Goal: Find specific page/section: Find specific page/section

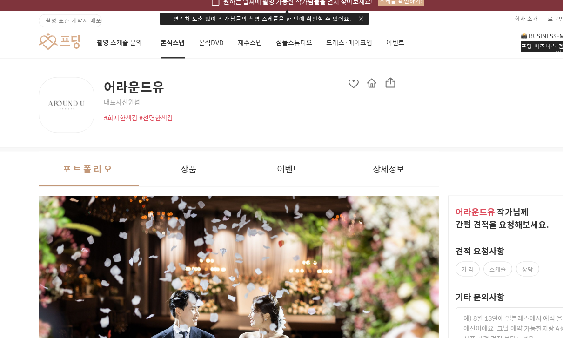
scroll to position [0, 17]
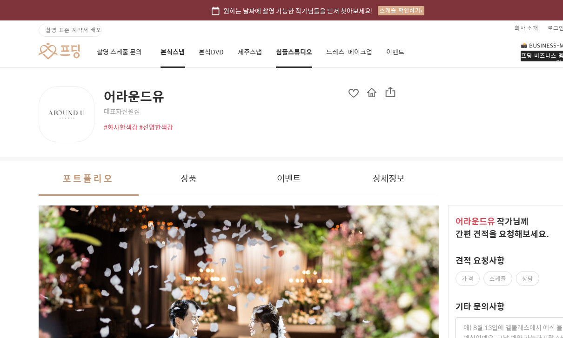
click at [297, 52] on link "심플스튜디오" at bounding box center [294, 52] width 36 height 32
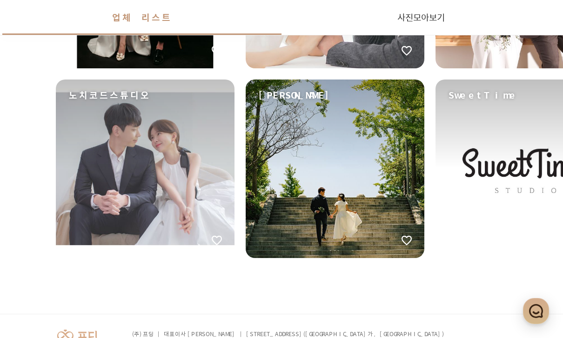
scroll to position [1551, 0]
click at [379, 191] on div "[PERSON_NAME]" at bounding box center [335, 169] width 179 height 179
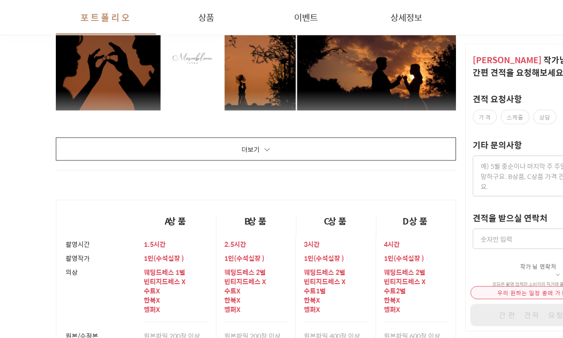
click at [444, 141] on button "더보기" at bounding box center [256, 149] width 400 height 23
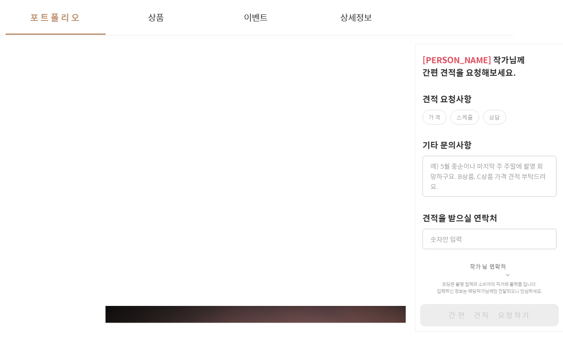
scroll to position [6477, 50]
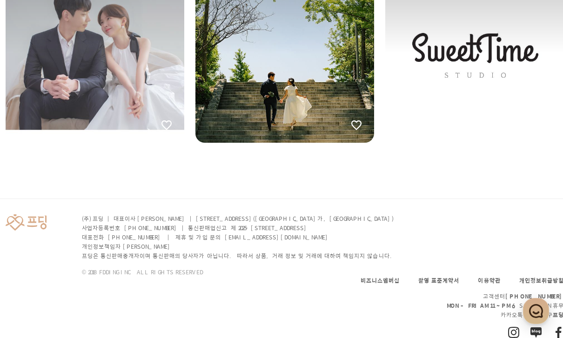
scroll to position [1582, 0]
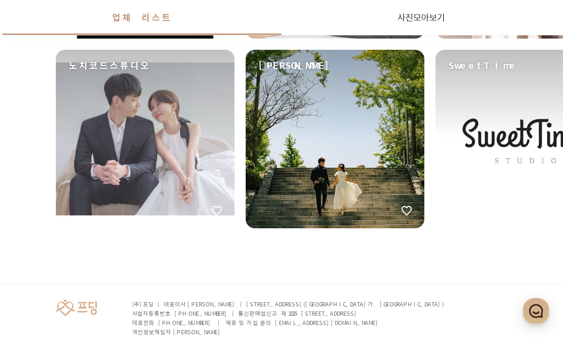
click at [322, 173] on div "[PERSON_NAME]" at bounding box center [335, 139] width 179 height 179
